Goal: Transaction & Acquisition: Subscribe to service/newsletter

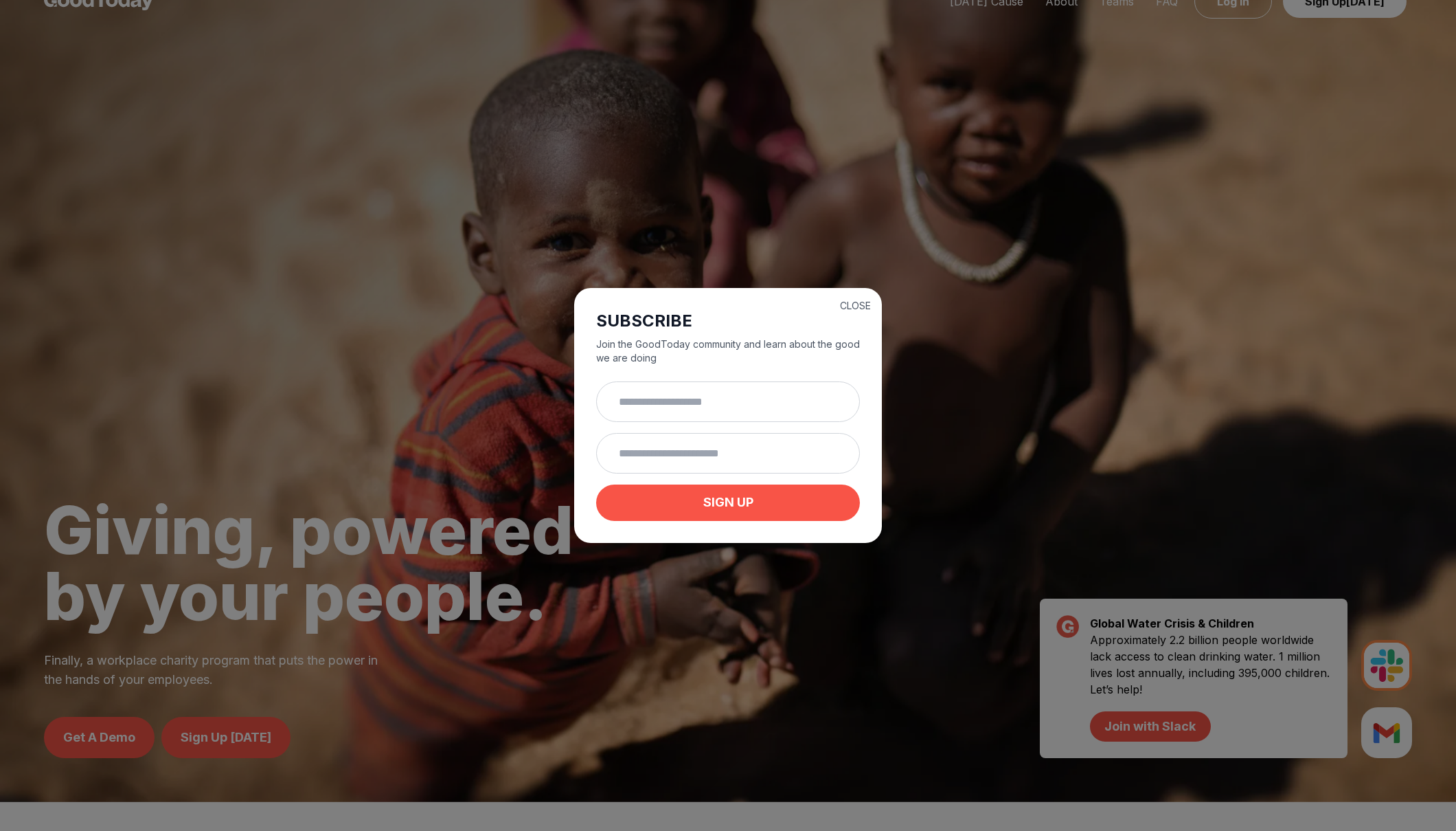
scroll to position [28, 0]
click at [702, 409] on input "text" at bounding box center [728, 402] width 264 height 41
click at [856, 312] on h2 "SUBSCRIBE" at bounding box center [728, 321] width 264 height 22
click at [862, 303] on button "CLOSE" at bounding box center [856, 305] width 31 height 14
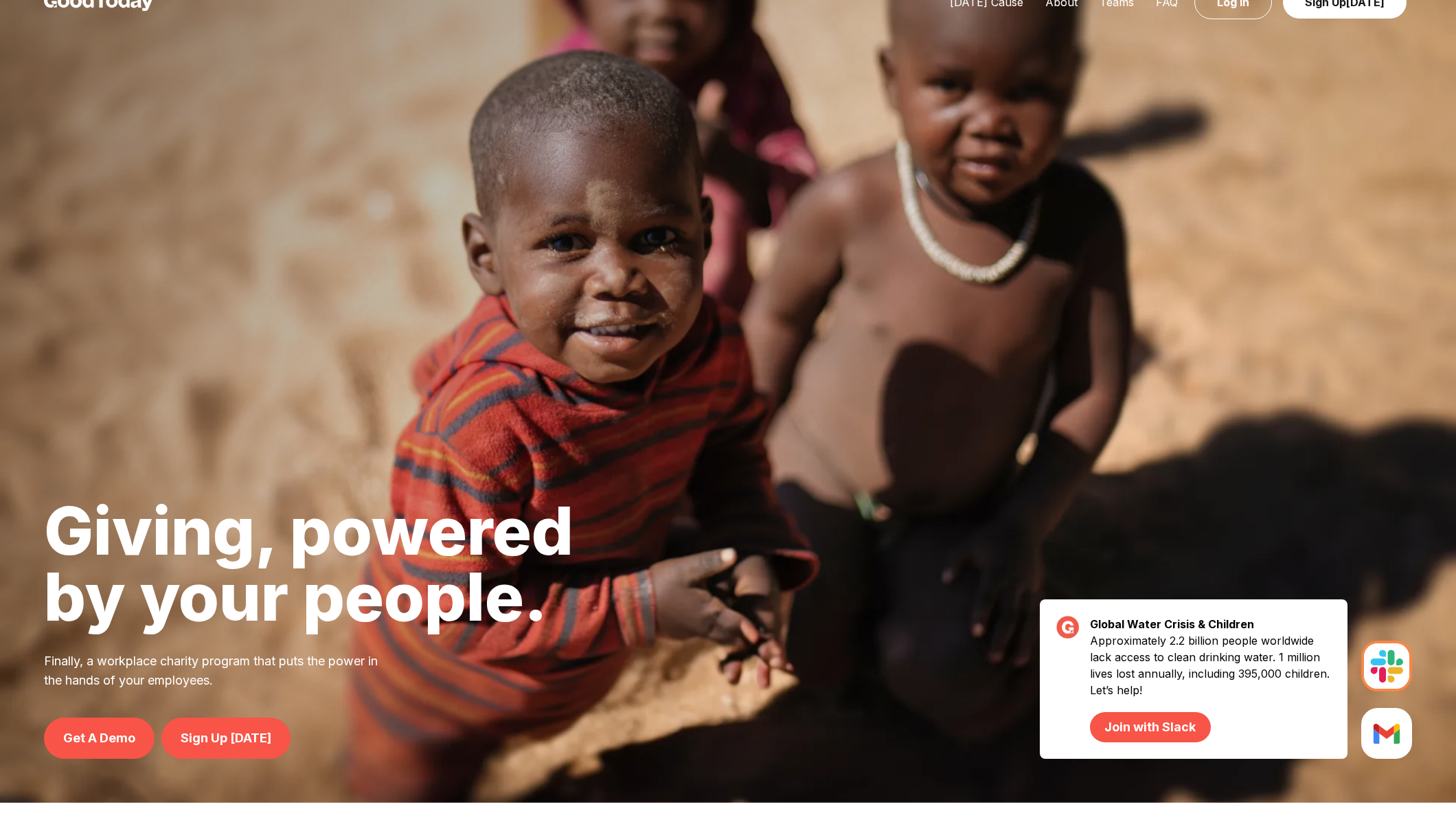
scroll to position [0, 0]
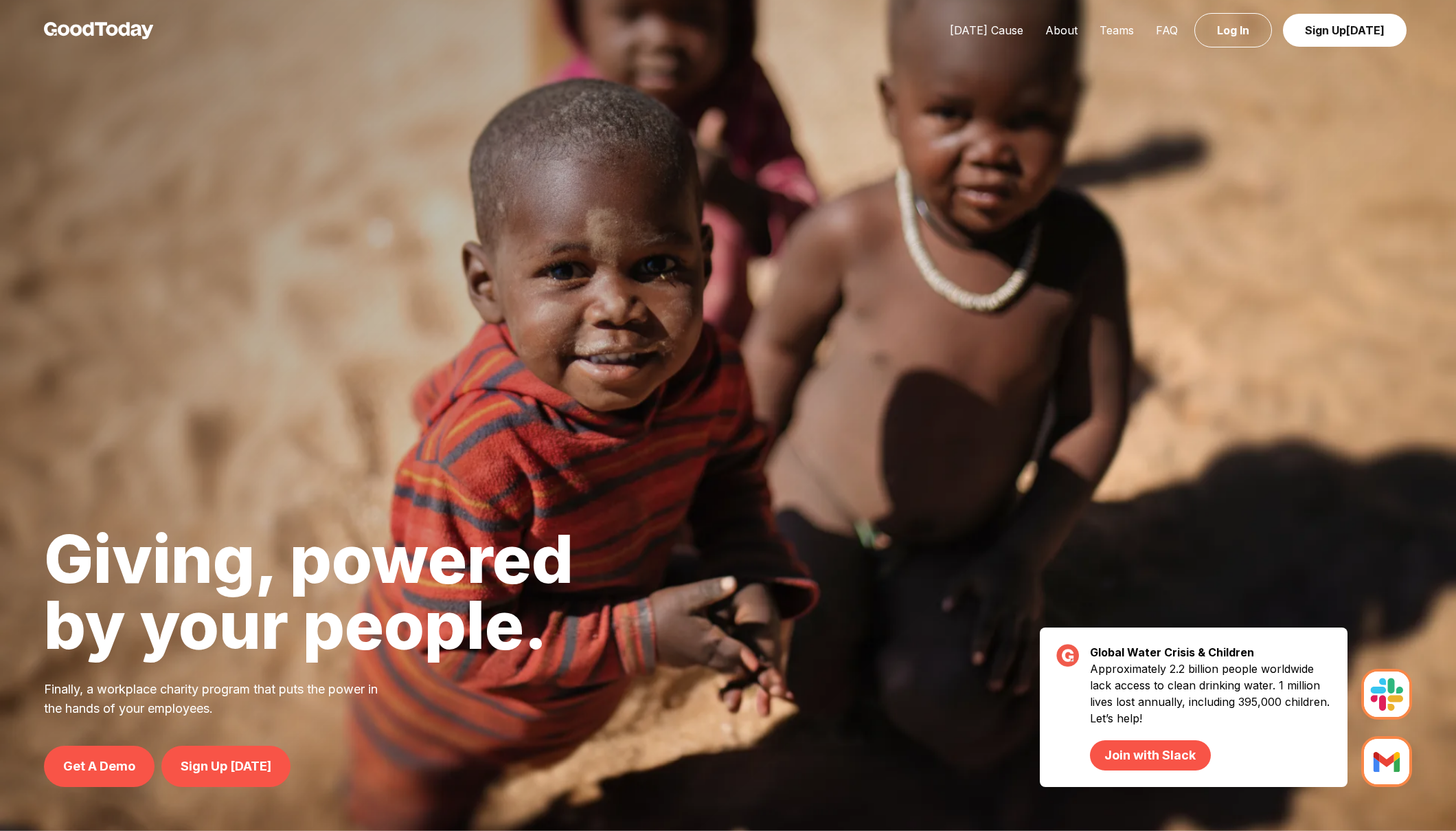
click at [1389, 749] on img at bounding box center [1386, 760] width 51 height 51
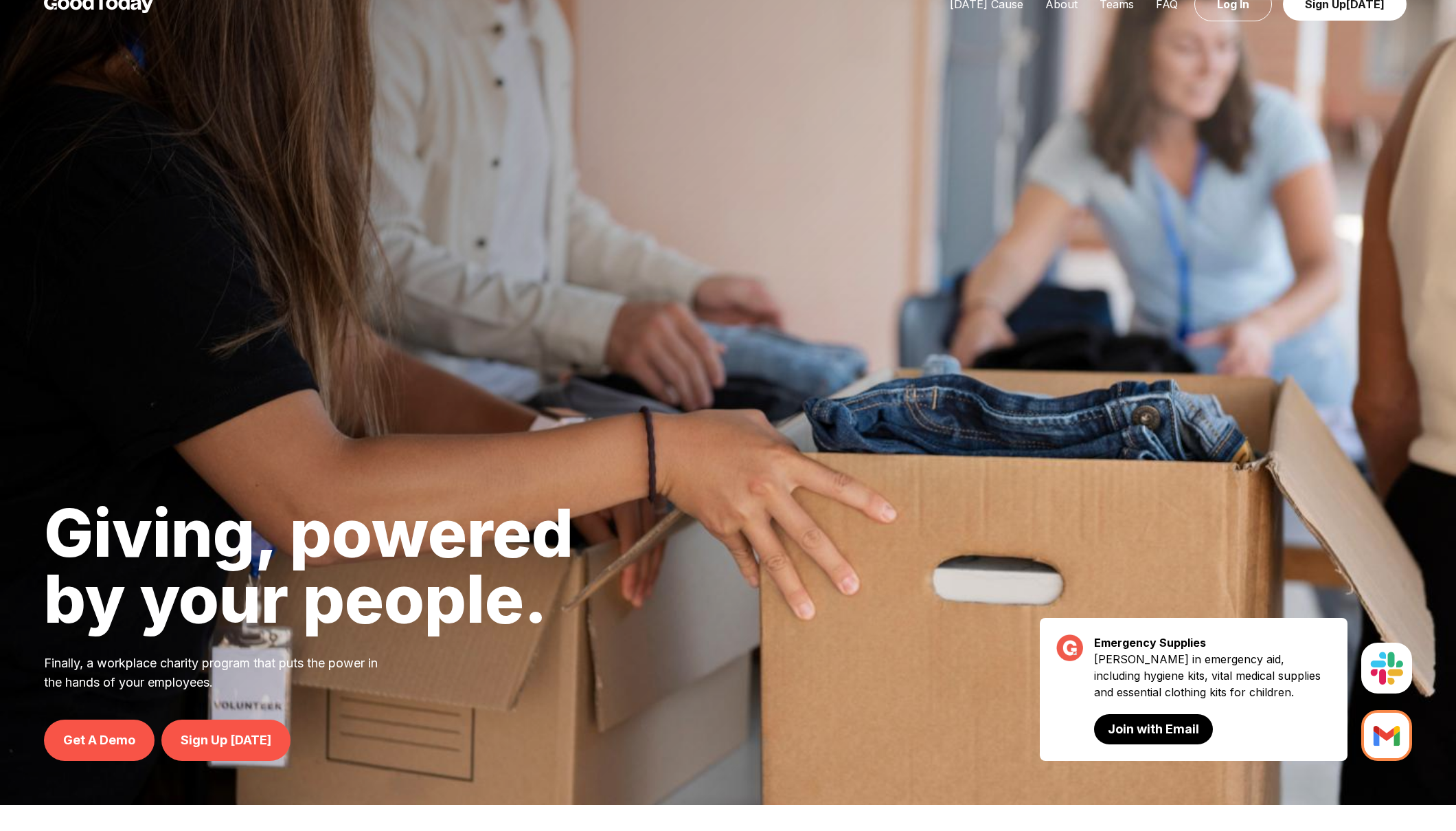
scroll to position [27, 0]
click at [1160, 726] on link "Join with Email" at bounding box center [1154, 728] width 118 height 30
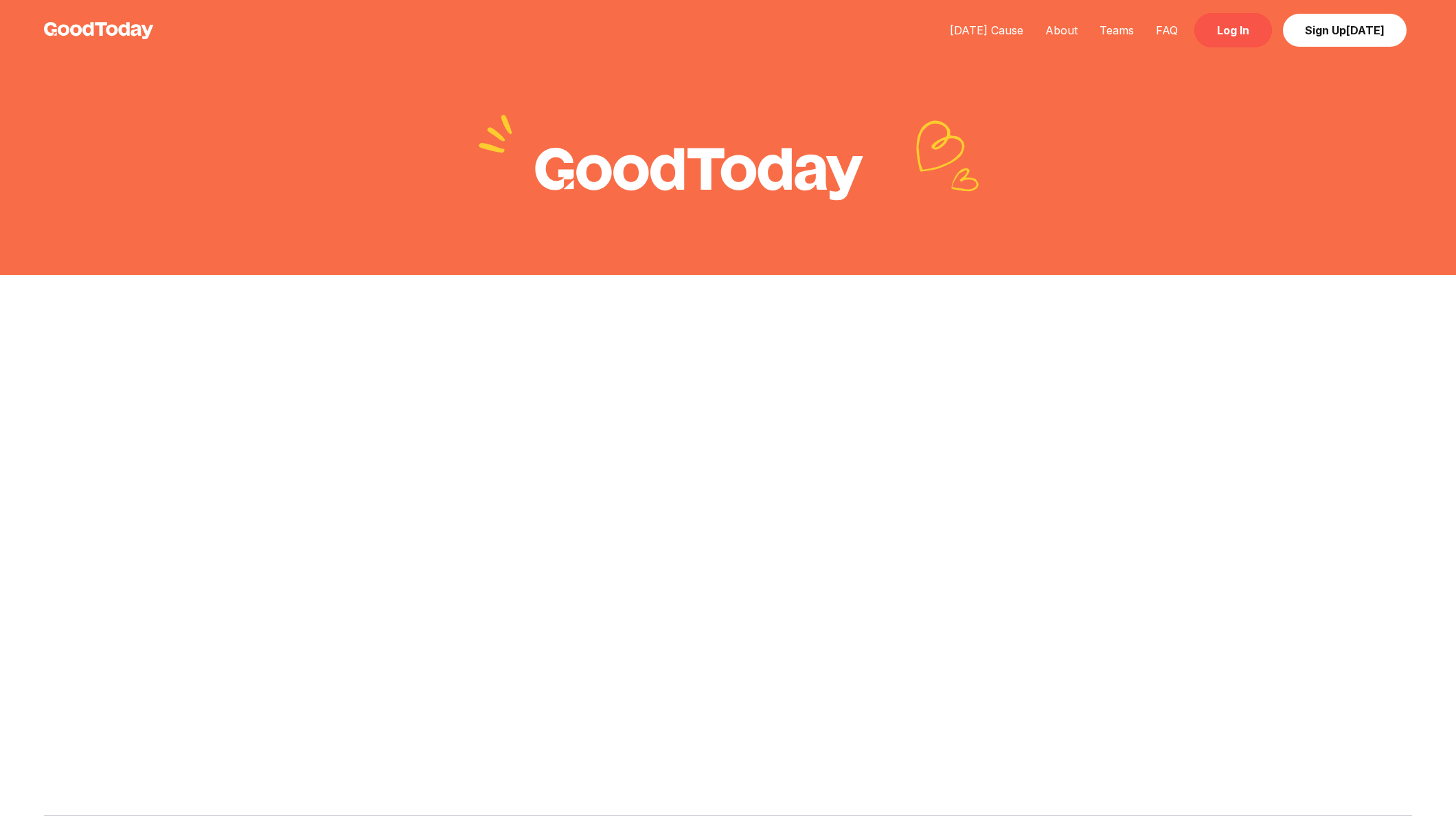
click at [1229, 28] on link "Log In" at bounding box center [1233, 31] width 77 height 35
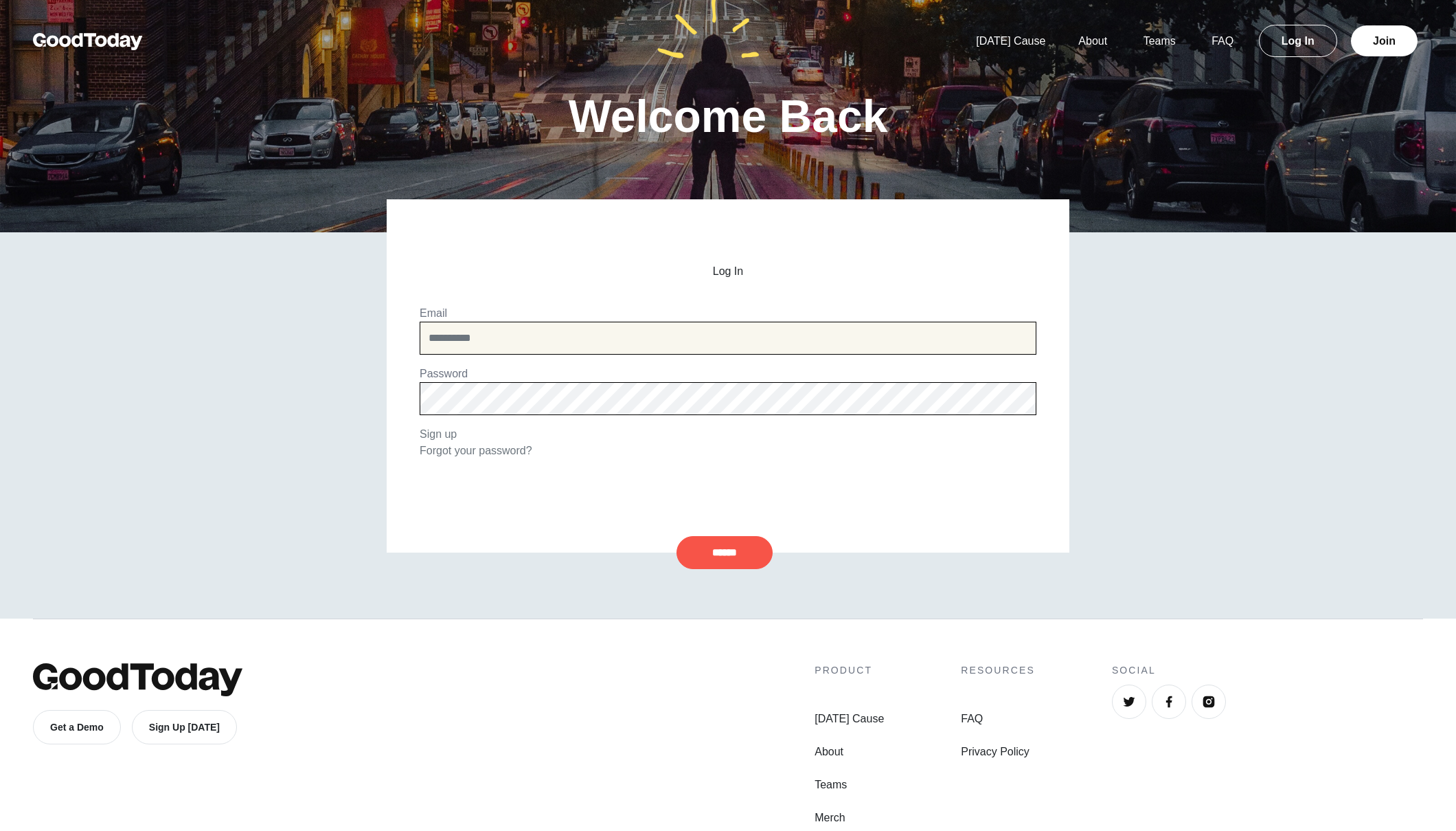
click at [627, 330] on input "email" at bounding box center [728, 338] width 616 height 33
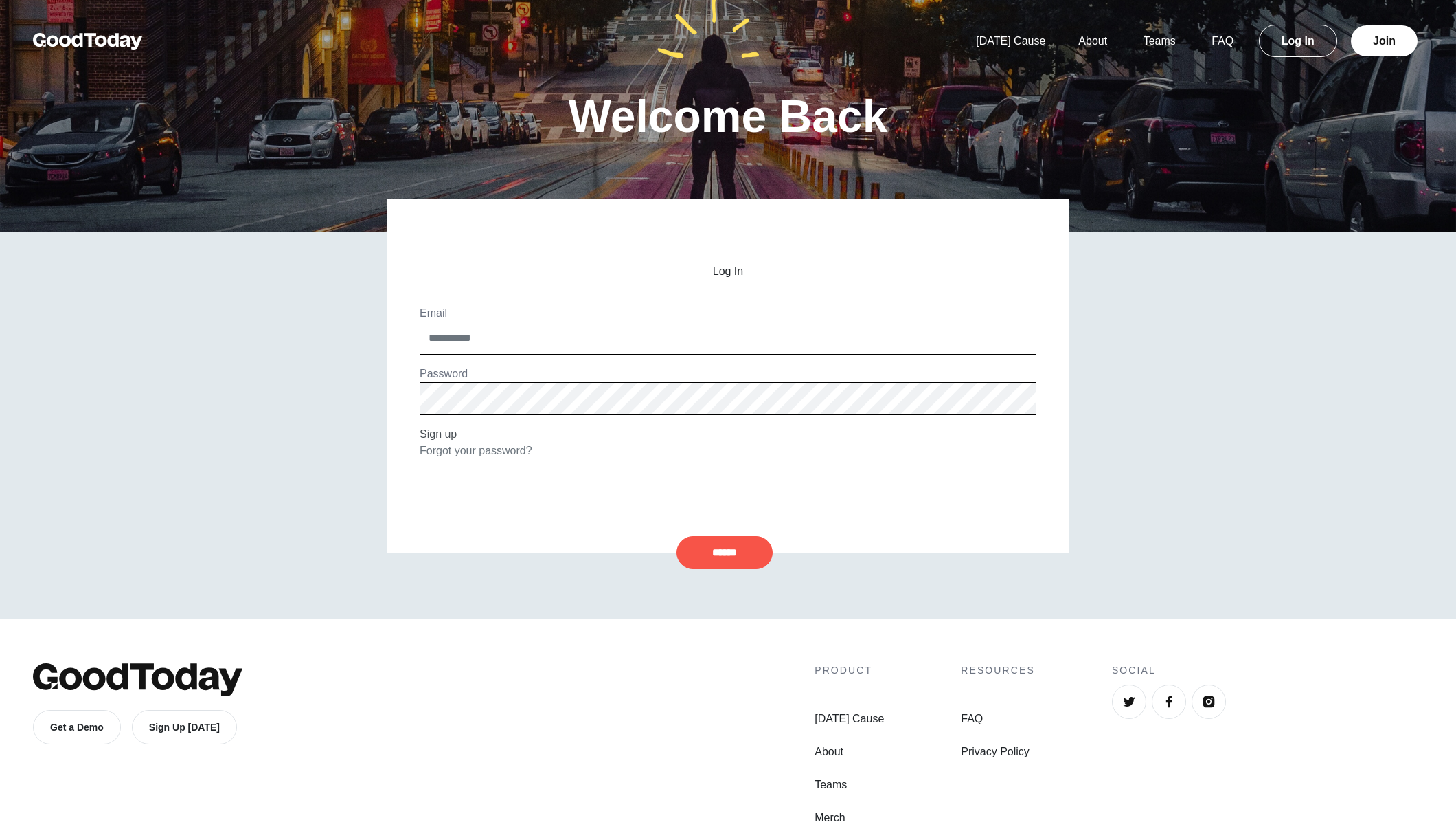
click at [446, 432] on link "Sign up" at bounding box center [438, 434] width 37 height 12
